Goal: Communication & Community: Answer question/provide support

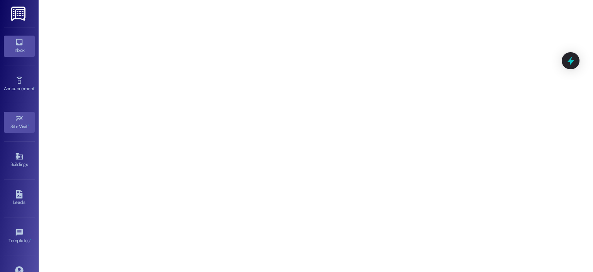
click at [22, 39] on icon at bounding box center [19, 42] width 9 height 9
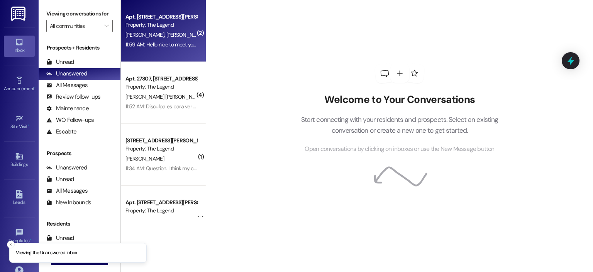
click at [167, 36] on span "[PERSON_NAME]" at bounding box center [186, 34] width 39 height 7
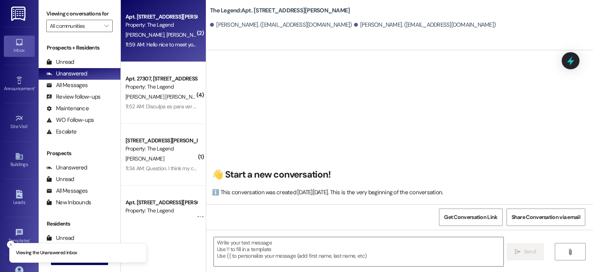
scroll to position [276, 0]
type textarea "Fetching suggested responses. Please feel free to read through the conversation…"
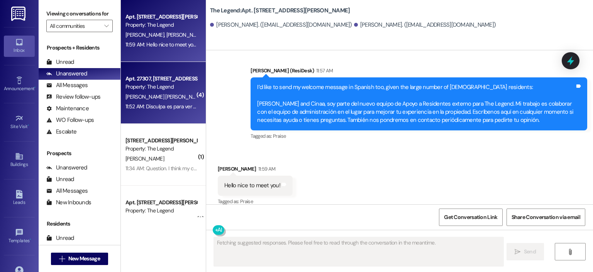
click at [164, 102] on div "11:52 AM: Disculpa es para ver como hago porque el microhondas del apartamento …" at bounding box center [161, 107] width 73 height 10
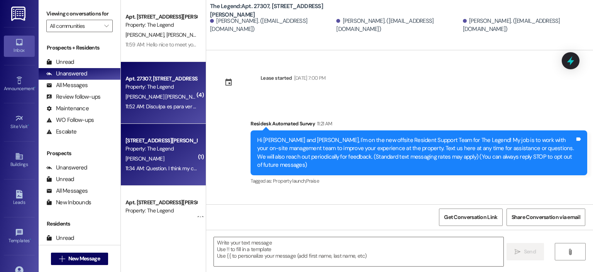
scroll to position [510, 0]
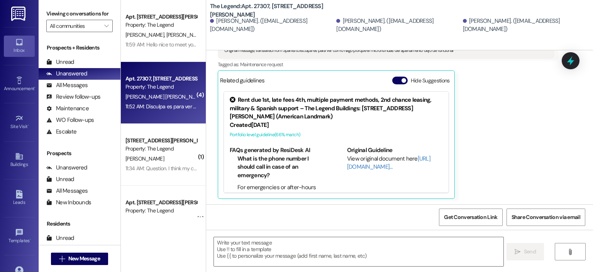
type textarea "Fetching suggested responses. Please feel free to read through the conversation…"
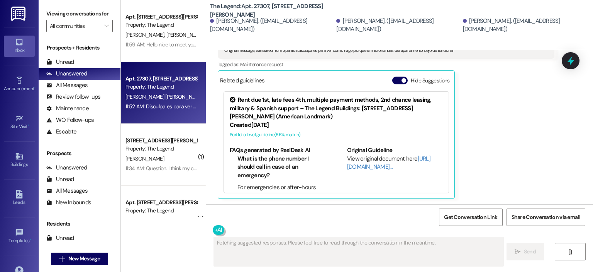
click at [151, 150] on div "Property: The Legend" at bounding box center [161, 149] width 71 height 8
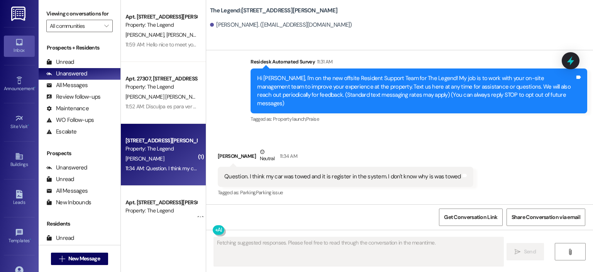
scroll to position [68, 0]
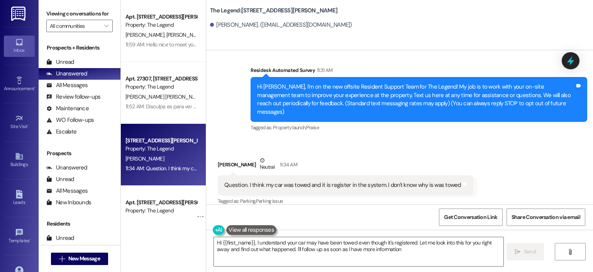
type textarea "Hi {{first_name}}, I understand your car may have been towed even though it's r…"
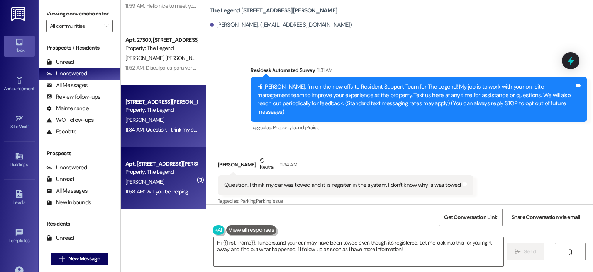
click at [158, 173] on div "Property: The Legend" at bounding box center [161, 172] width 71 height 8
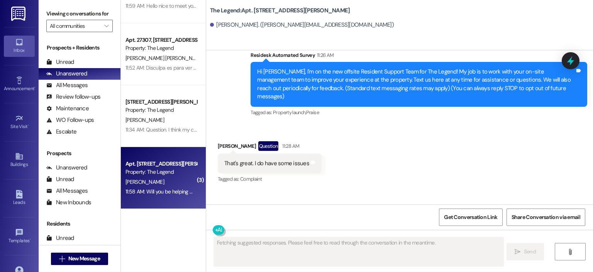
scroll to position [266, 0]
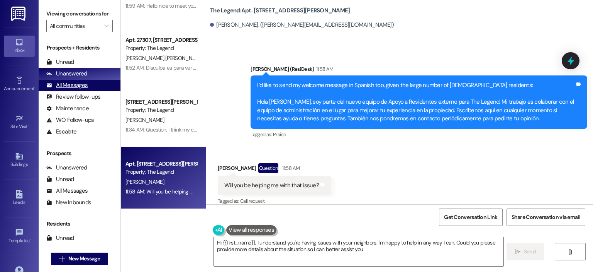
type textarea "Hi {{first_name}}, I understand you're having issues with your neighbors. I'm h…"
click at [83, 85] on div "All Messages" at bounding box center [66, 85] width 41 height 8
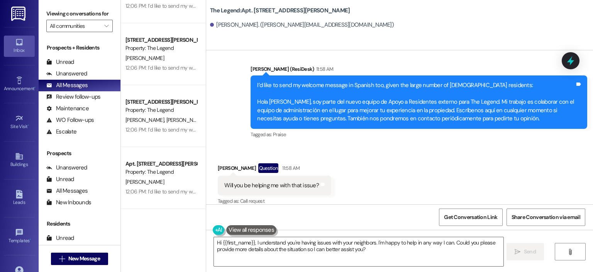
click at [371, 154] on div "Received via SMS [PERSON_NAME] Question 11:58 AM Will you be helping me with th…" at bounding box center [399, 179] width 387 height 67
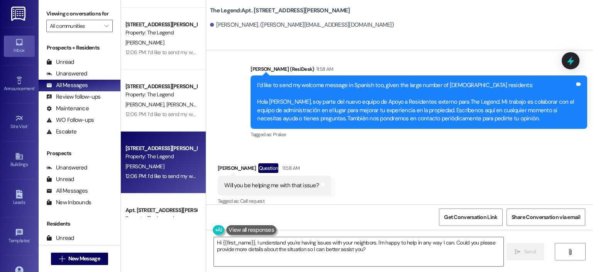
scroll to position [155, 0]
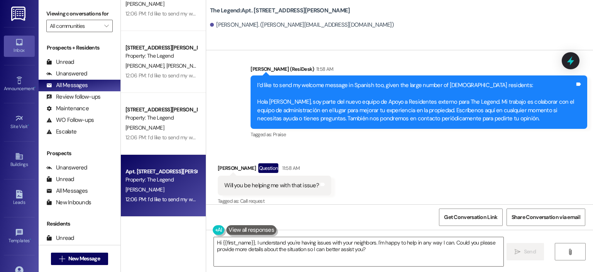
click at [159, 187] on div "[PERSON_NAME]" at bounding box center [161, 190] width 73 height 10
type textarea "Fetching suggested responses. Please feel free to read through the conversation…"
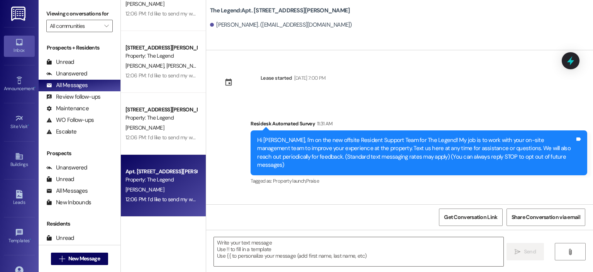
scroll to position [78, 0]
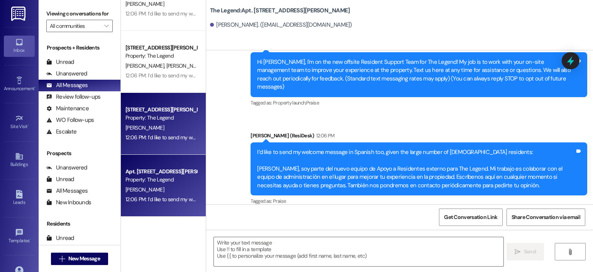
click at [156, 125] on div "[PERSON_NAME]" at bounding box center [161, 128] width 73 height 10
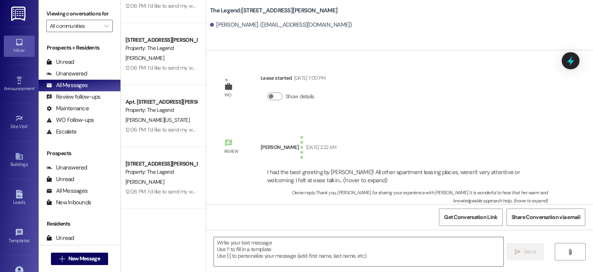
scroll to position [425, 0]
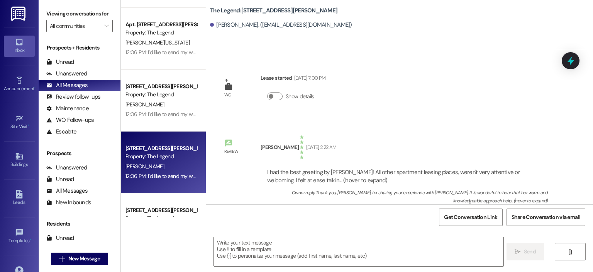
click at [152, 160] on div "Property: The Legend" at bounding box center [161, 156] width 71 height 8
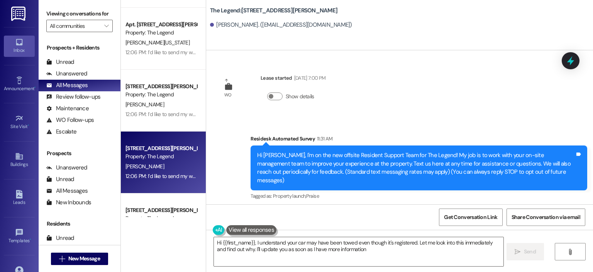
type textarea "Hi {{first_name}}, I understand your car may have been towed even though it's r…"
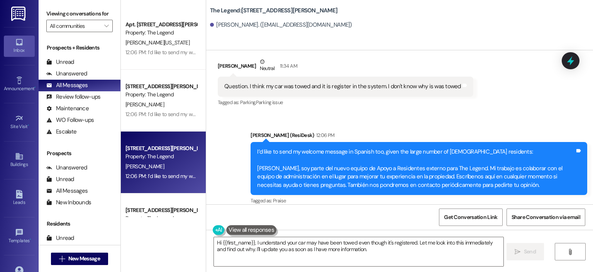
scroll to position [541, 0]
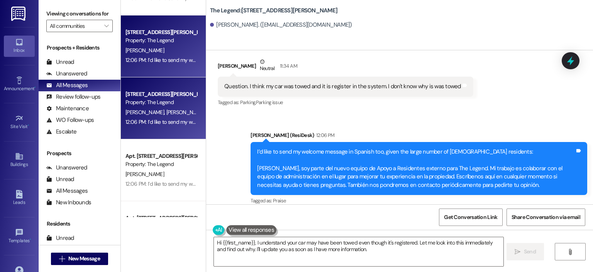
click at [167, 112] on span "[PERSON_NAME]" at bounding box center [186, 112] width 39 height 7
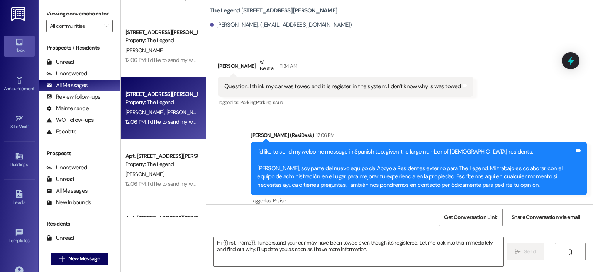
type textarea "Fetching suggested responses. Please feel free to read through the conversation…"
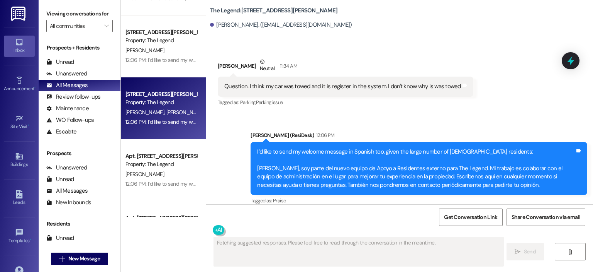
scroll to position [154, 0]
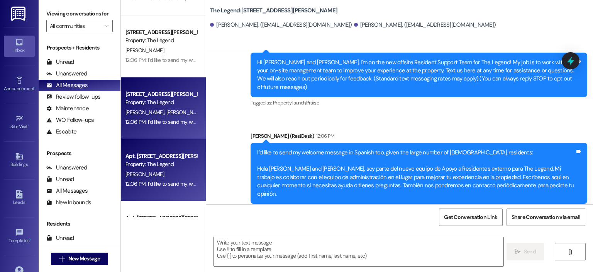
click at [156, 160] on div "Property: The Legend" at bounding box center [161, 164] width 71 height 8
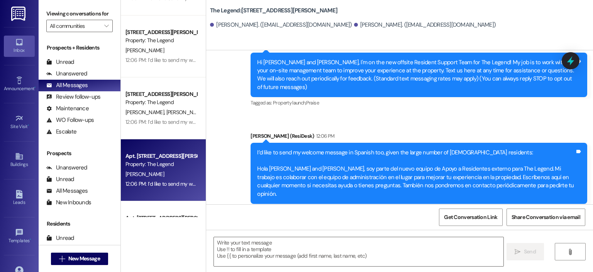
type textarea "Fetching suggested responses. Please feel free to read through the conversation…"
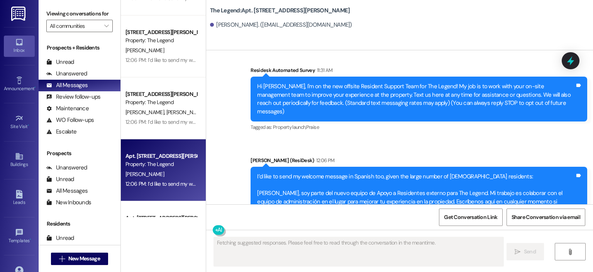
scroll to position [178, 0]
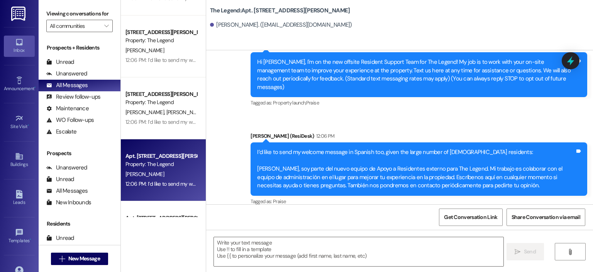
click at [15, 46] on icon at bounding box center [19, 42] width 9 height 9
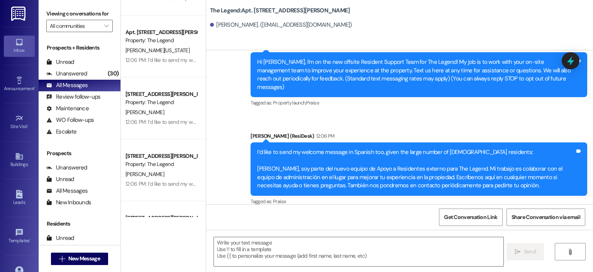
scroll to position [0, 0]
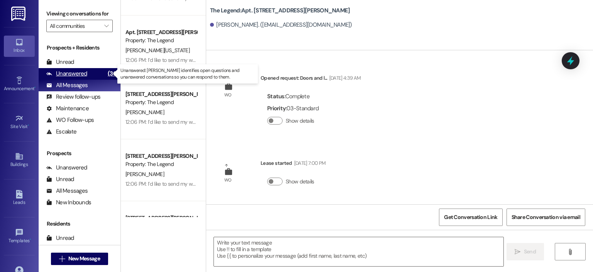
click at [89, 75] on div "Unanswered (30)" at bounding box center [80, 74] width 82 height 12
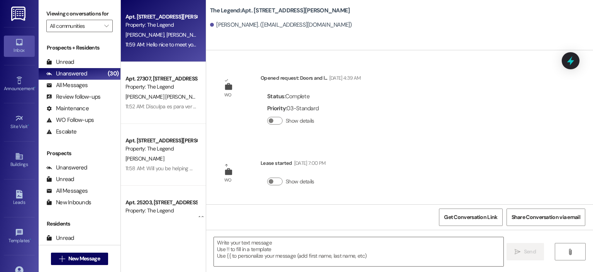
click at [156, 30] on div "[PERSON_NAME] [PERSON_NAME]" at bounding box center [161, 35] width 73 height 10
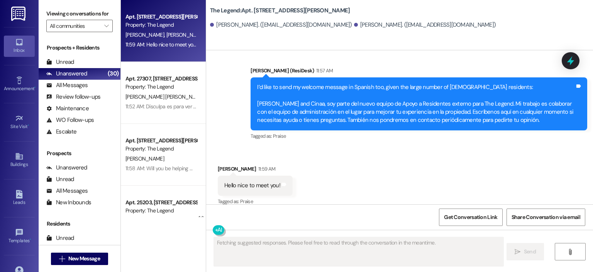
scroll to position [277, 0]
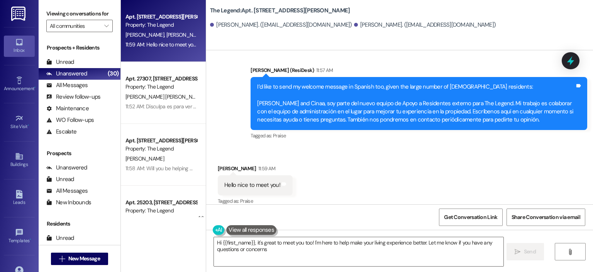
type textarea "Hi {{first_name}}, it's great to meet you too! I'm here to help make your livin…"
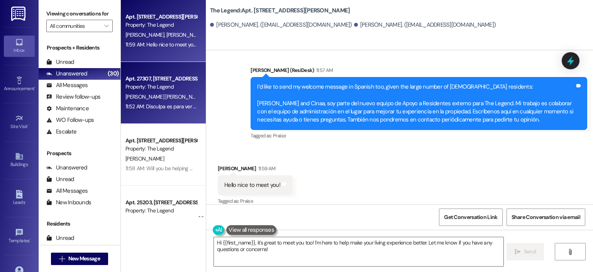
click at [170, 85] on div "Property: The Legend" at bounding box center [161, 87] width 71 height 8
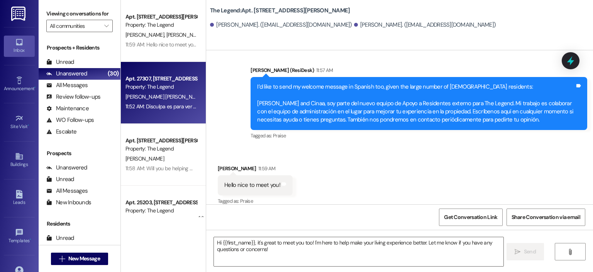
type textarea "Fetching suggested responses. Please feel free to read through the conversation…"
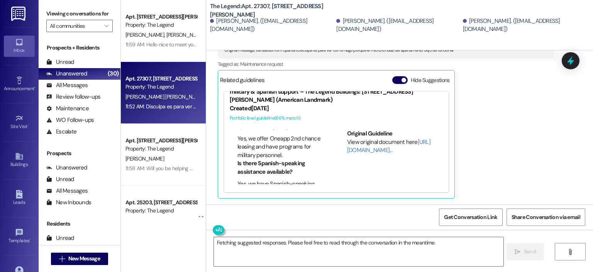
scroll to position [309, 0]
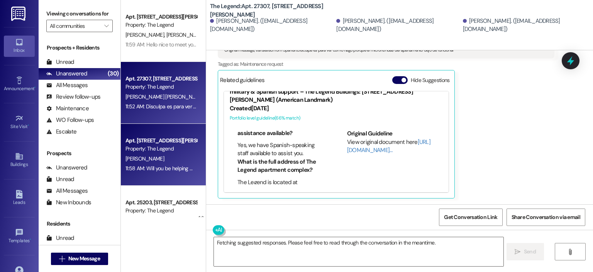
click at [162, 148] on div "Property: The Legend" at bounding box center [161, 149] width 71 height 8
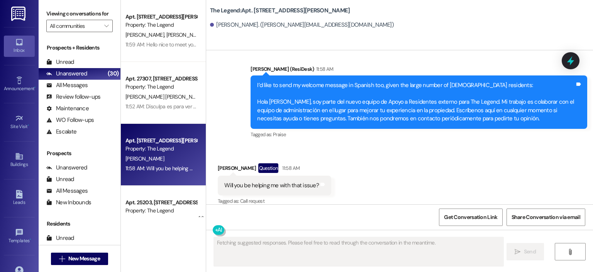
scroll to position [77, 0]
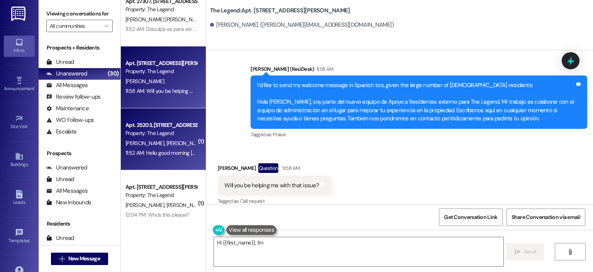
type textarea "Hi {{first_name}}, I'm happy"
click at [158, 136] on div "Property: The Legend" at bounding box center [161, 133] width 71 height 8
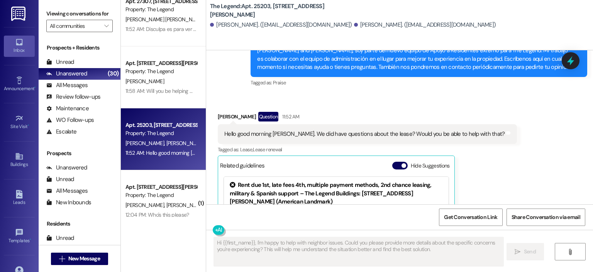
scroll to position [134, 0]
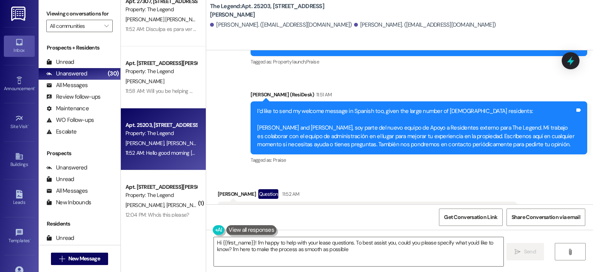
type textarea "Hi {{first_name}}! I'm happy to help with your lease questions. To best assist …"
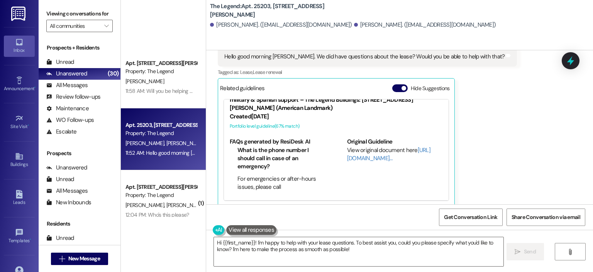
scroll to position [232, 0]
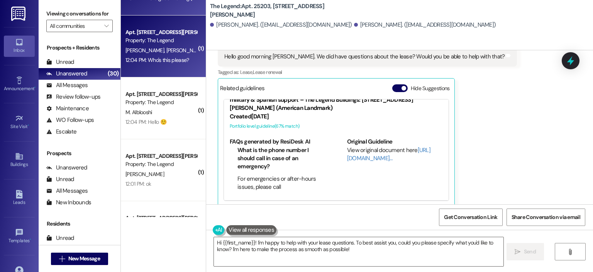
click at [167, 48] on span "[PERSON_NAME]" at bounding box center [187, 50] width 41 height 7
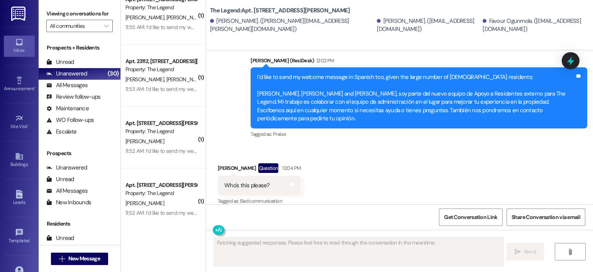
scroll to position [1638, 0]
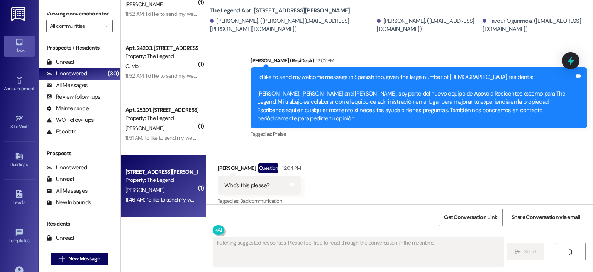
click at [163, 184] on div "Property: The Legend" at bounding box center [161, 180] width 71 height 8
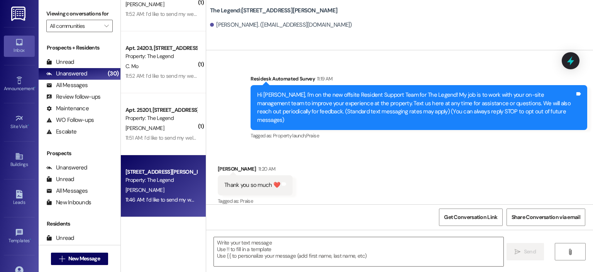
scroll to position [244, 0]
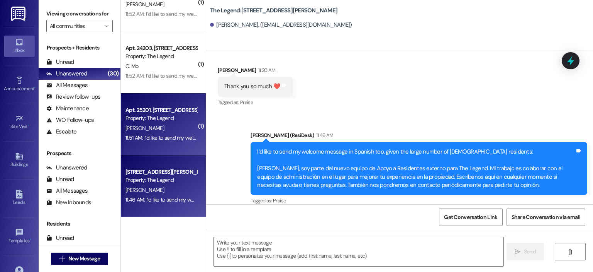
click at [151, 116] on div "Property: The Legend" at bounding box center [161, 118] width 71 height 8
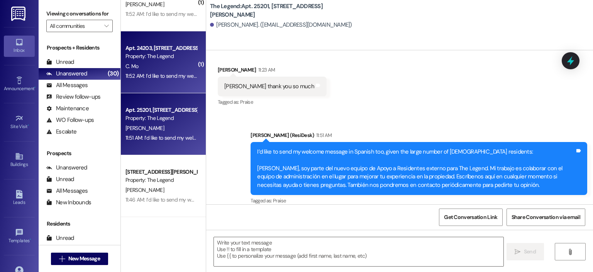
scroll to position [1599, 0]
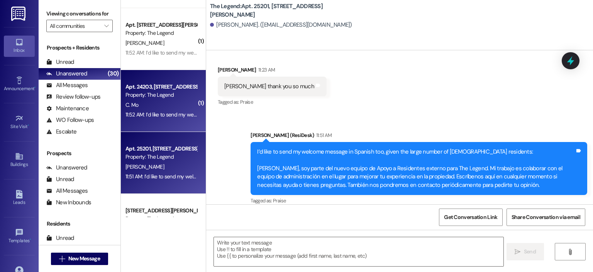
click at [161, 97] on div "Property: The Legend" at bounding box center [161, 95] width 71 height 8
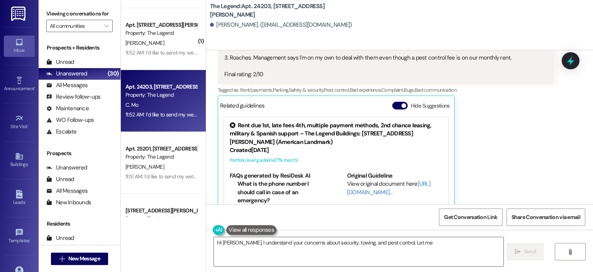
scroll to position [139, 0]
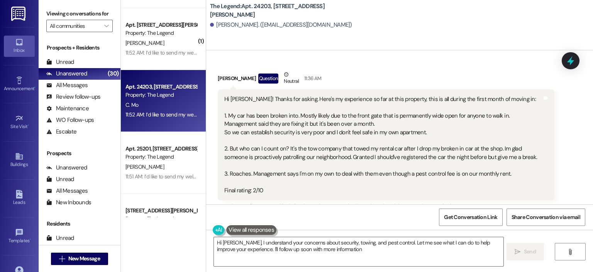
type textarea "Hi [PERSON_NAME], I understand your concerns about security, towing, and pest c…"
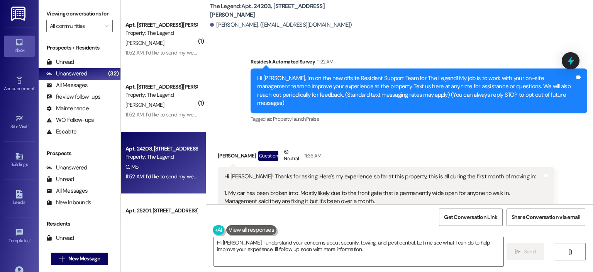
scroll to position [0, 0]
